Goal: Task Accomplishment & Management: Manage account settings

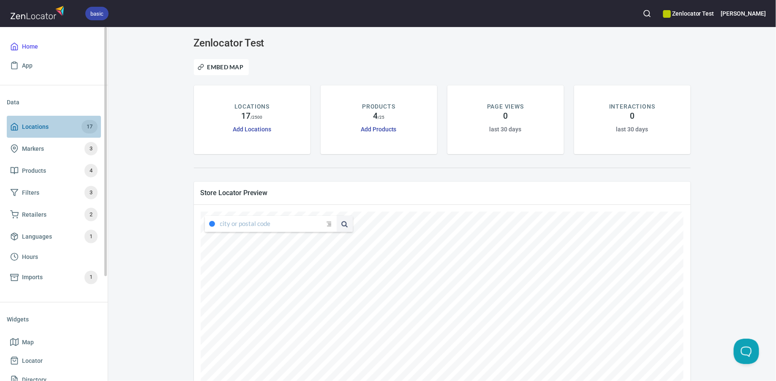
click at [71, 129] on span "Locations 17" at bounding box center [53, 127] width 87 height 14
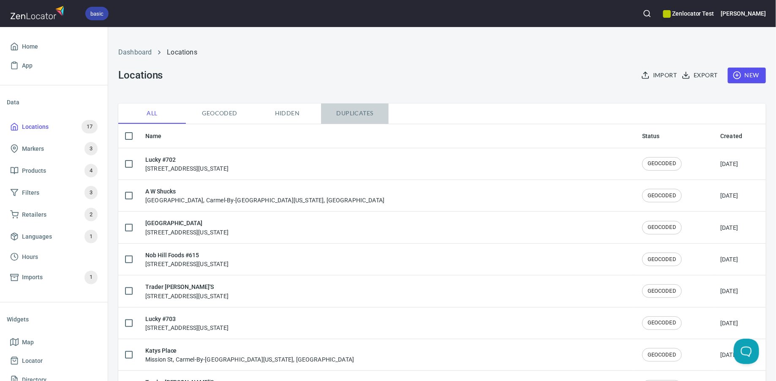
click at [363, 109] on span "Duplicates" at bounding box center [354, 113] width 57 height 11
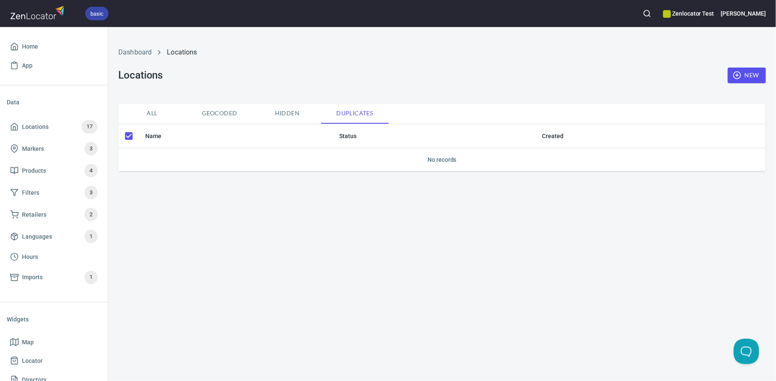
checkbox input "false"
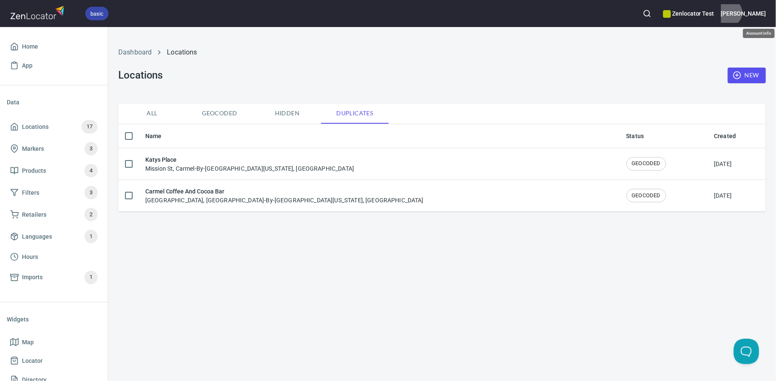
click at [759, 13] on h6 "[PERSON_NAME]" at bounding box center [743, 13] width 45 height 9
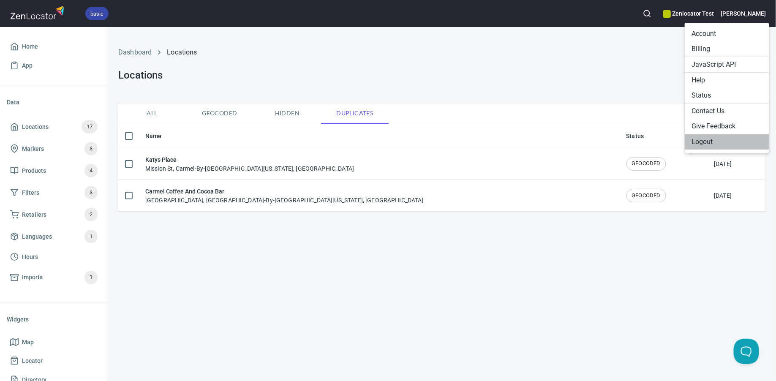
click at [704, 142] on li "Logout" at bounding box center [727, 141] width 84 height 15
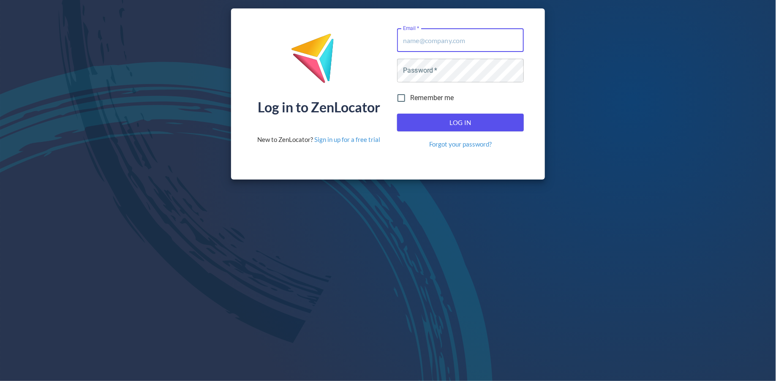
type input "andrew@zenlocator.com"
